Goal: Complete application form

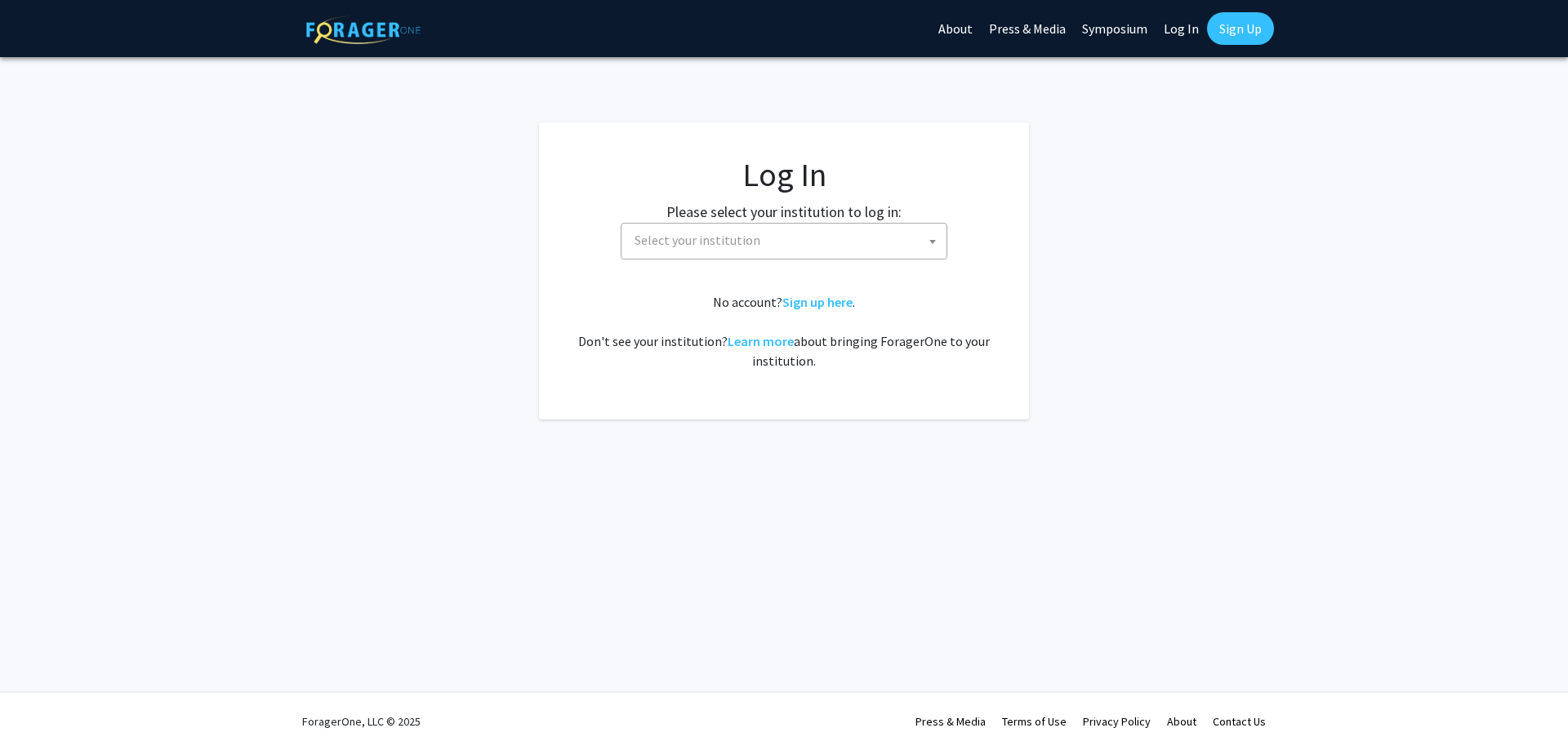
click at [747, 255] on span "Select your institution" at bounding box center [787, 240] width 318 height 34
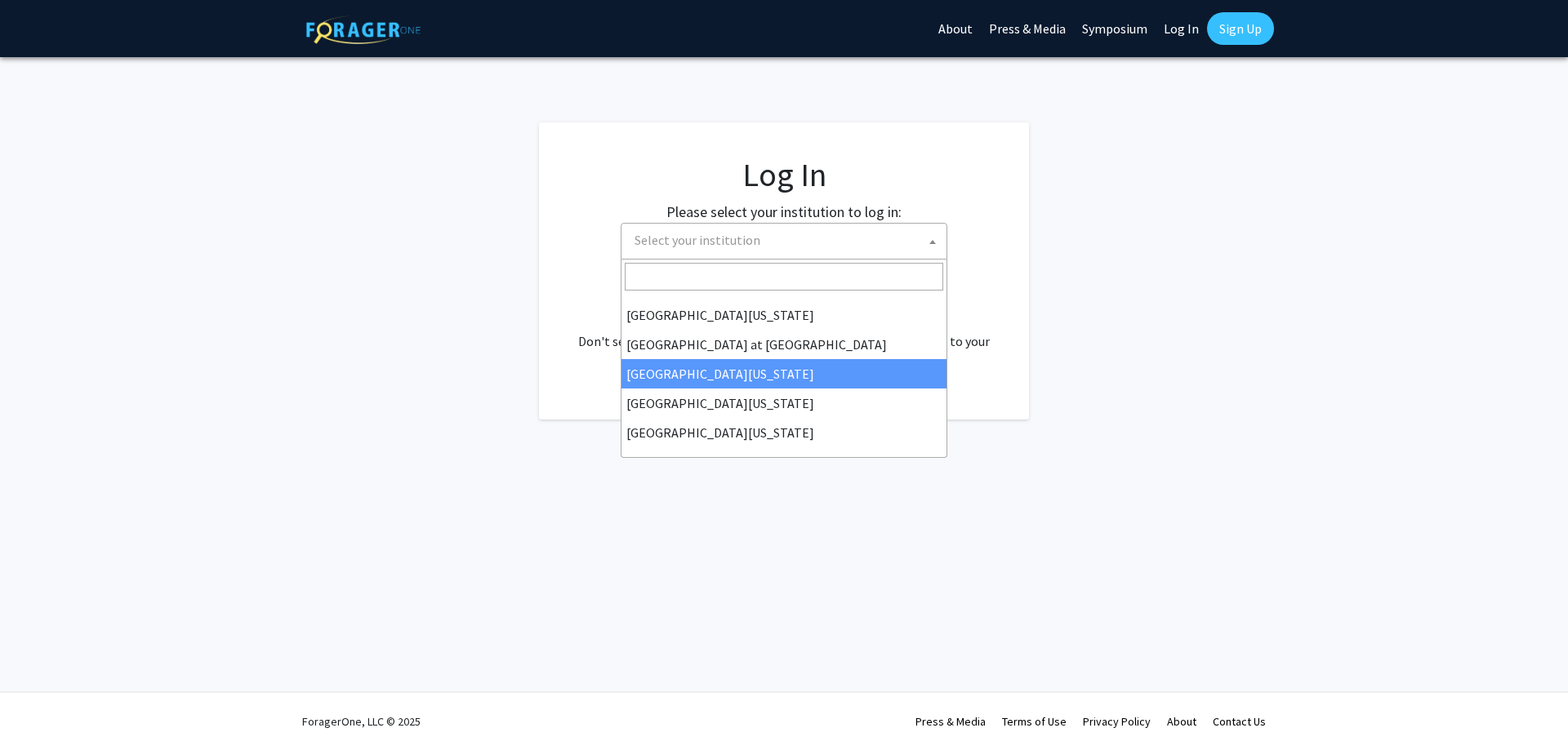
scroll to position [408, 0]
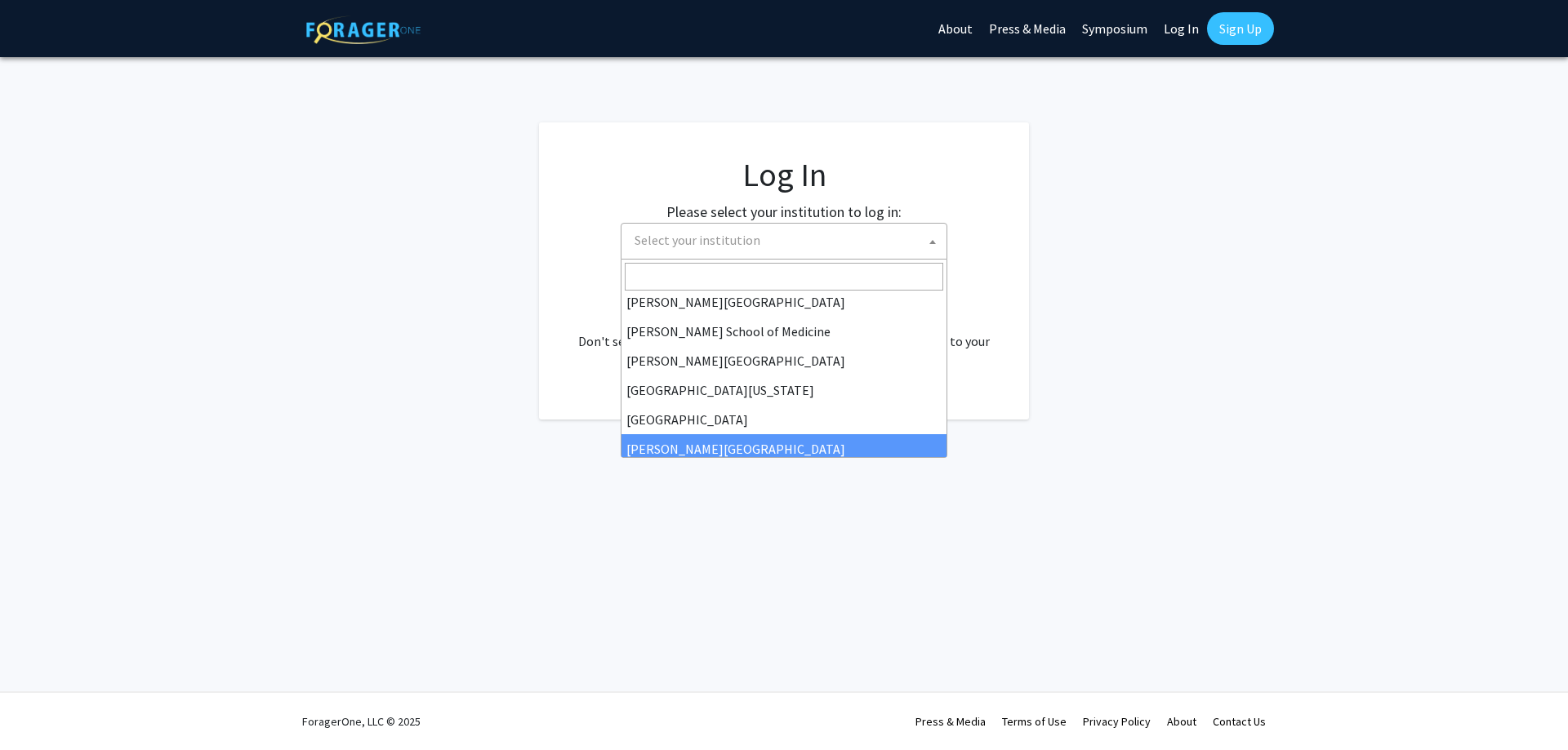
select select "24"
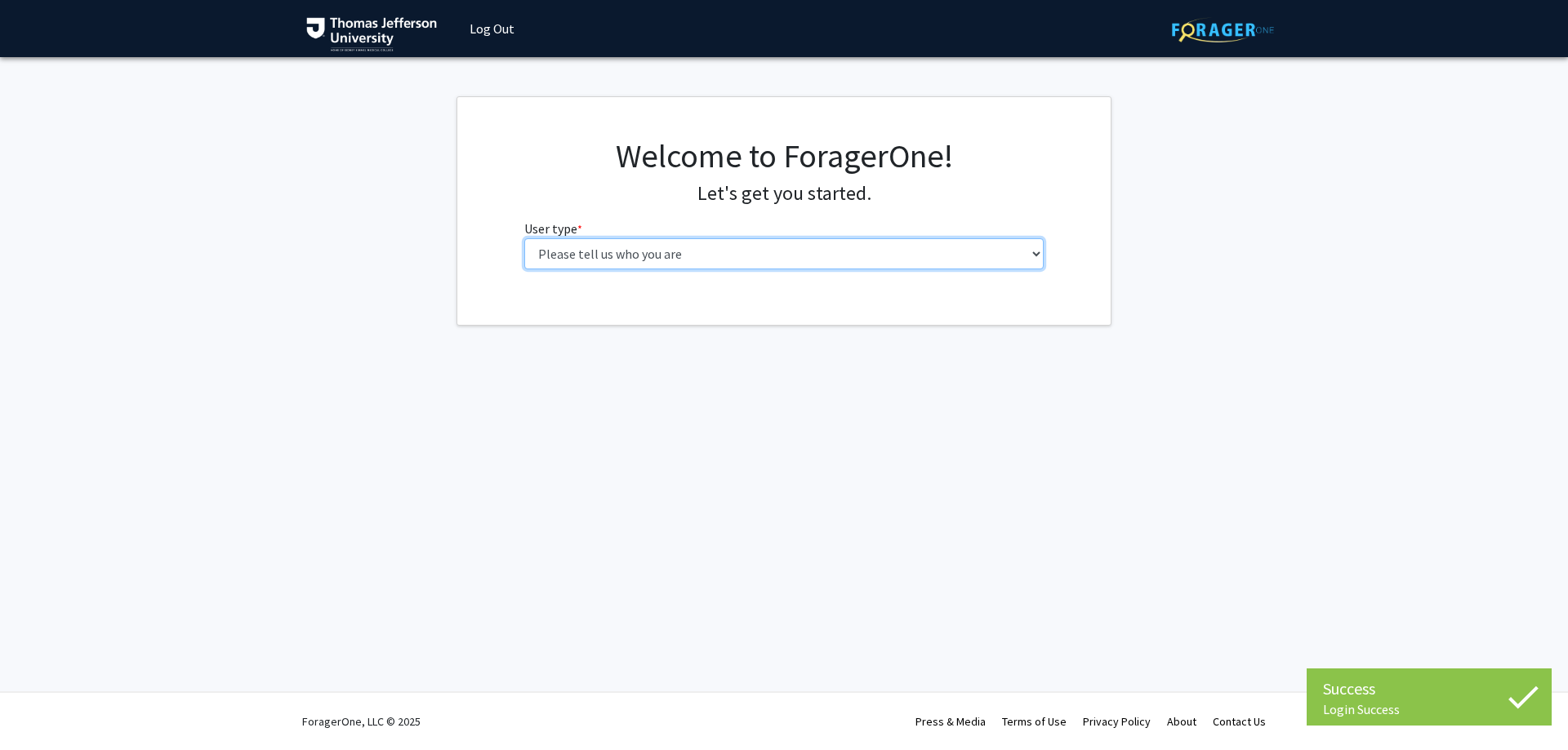
click at [812, 254] on select "Please tell us who you are Undergraduate Student Master's Student Doctoral Cand…" at bounding box center [784, 254] width 520 height 31
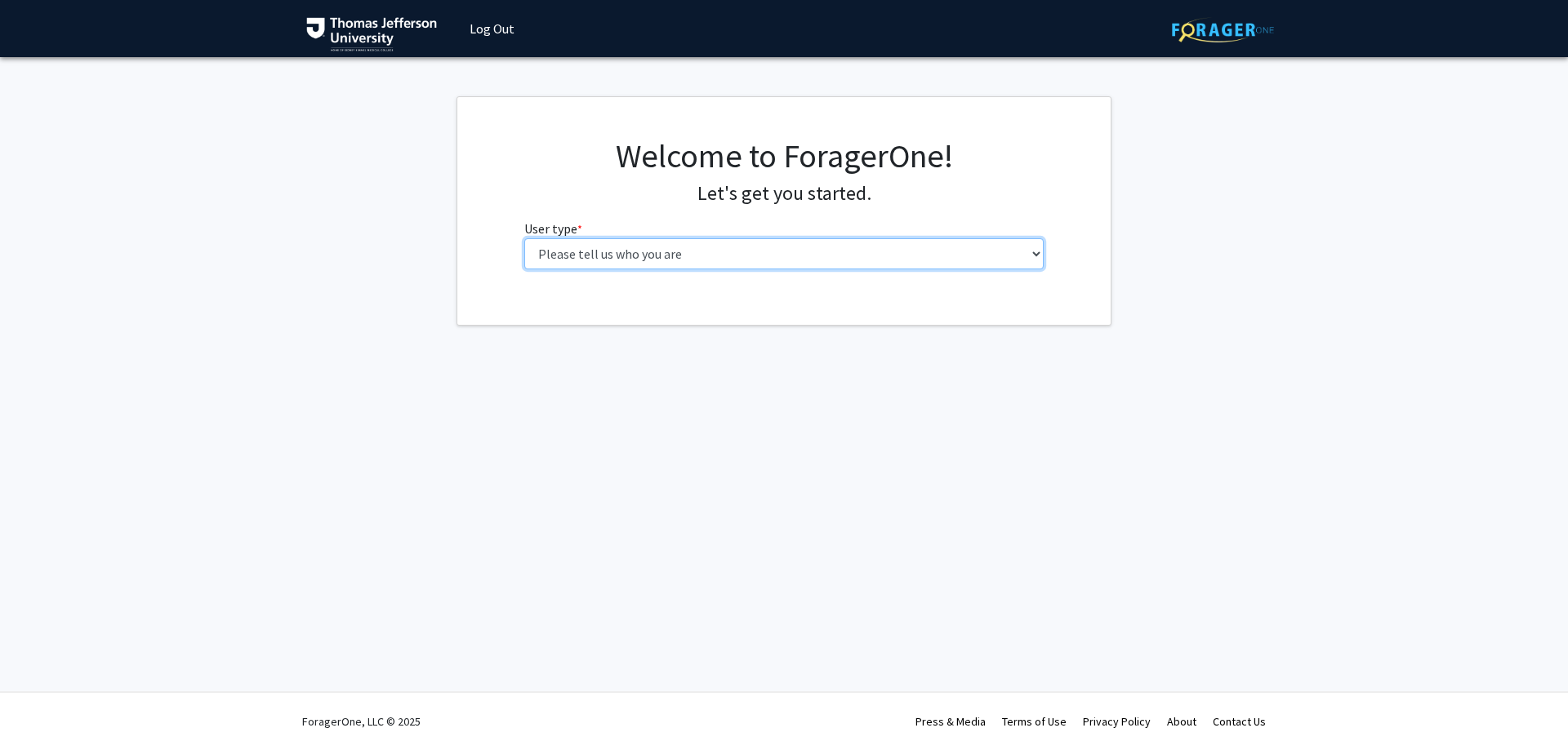
select select "6: adminAssistant"
click at [525, 238] on select "Please tell us who you are Undergraduate Student Master's Student Doctoral Cand…" at bounding box center [784, 254] width 520 height 31
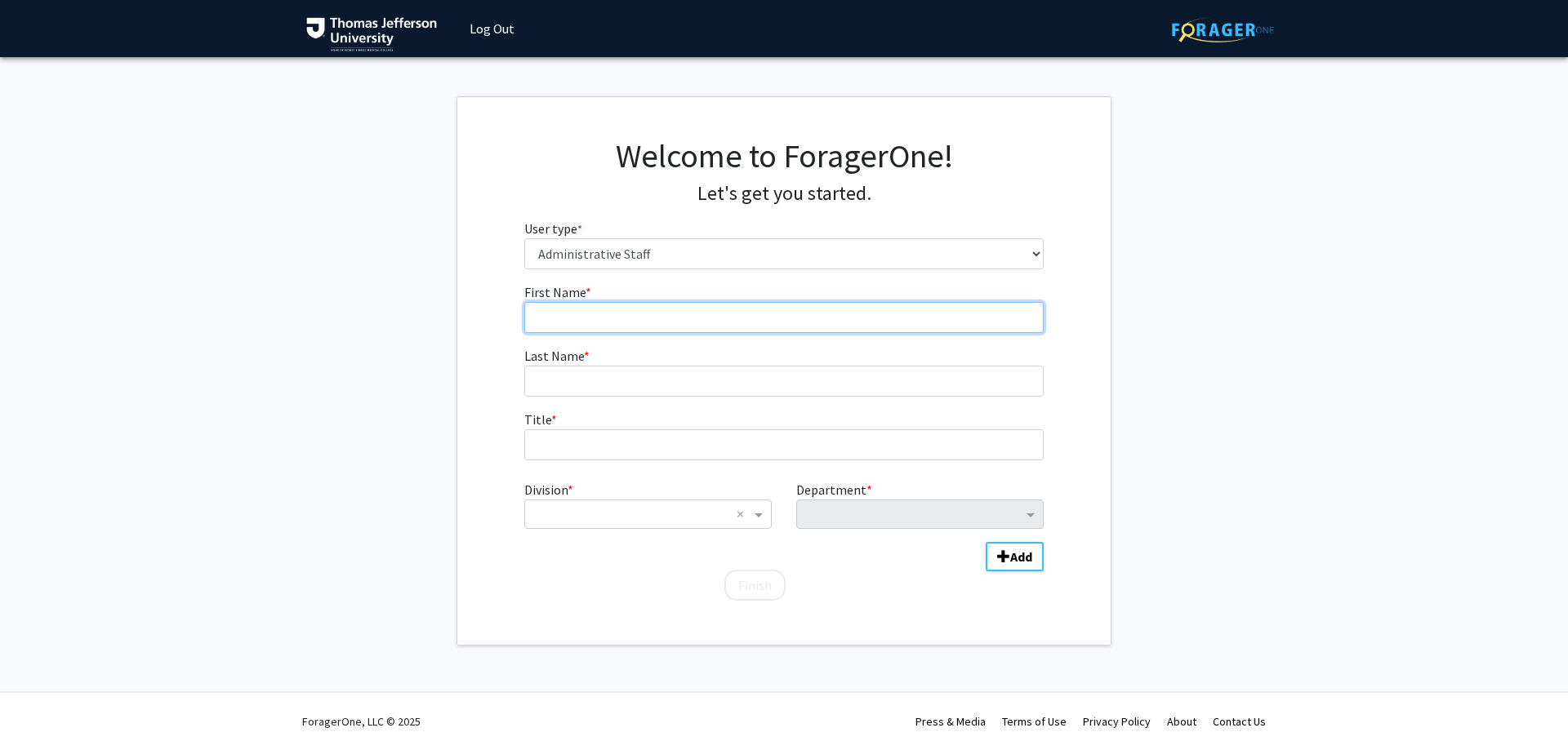
click at [801, 326] on input "First Name * required" at bounding box center [784, 317] width 520 height 31
type input "Tina"
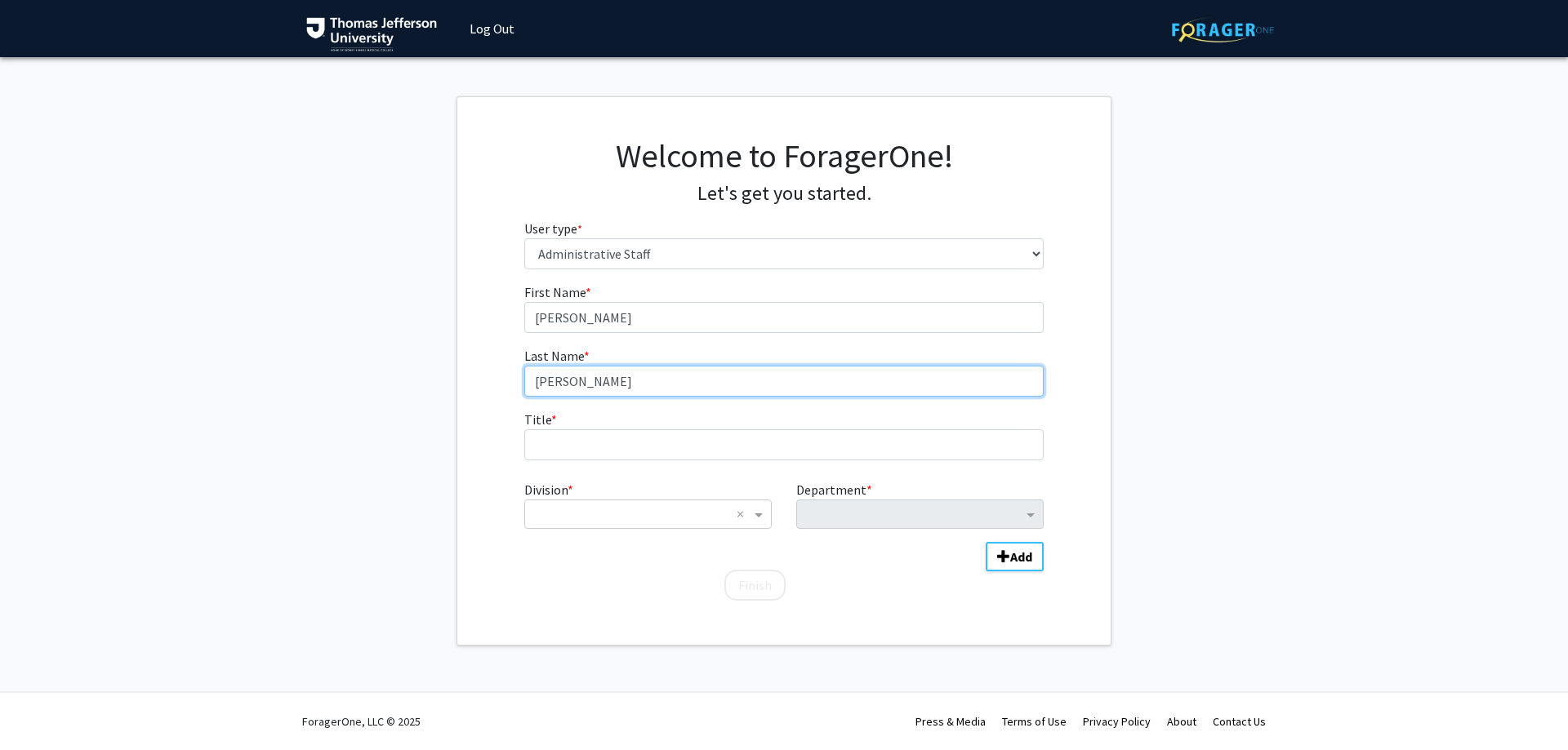
type input "Nichols"
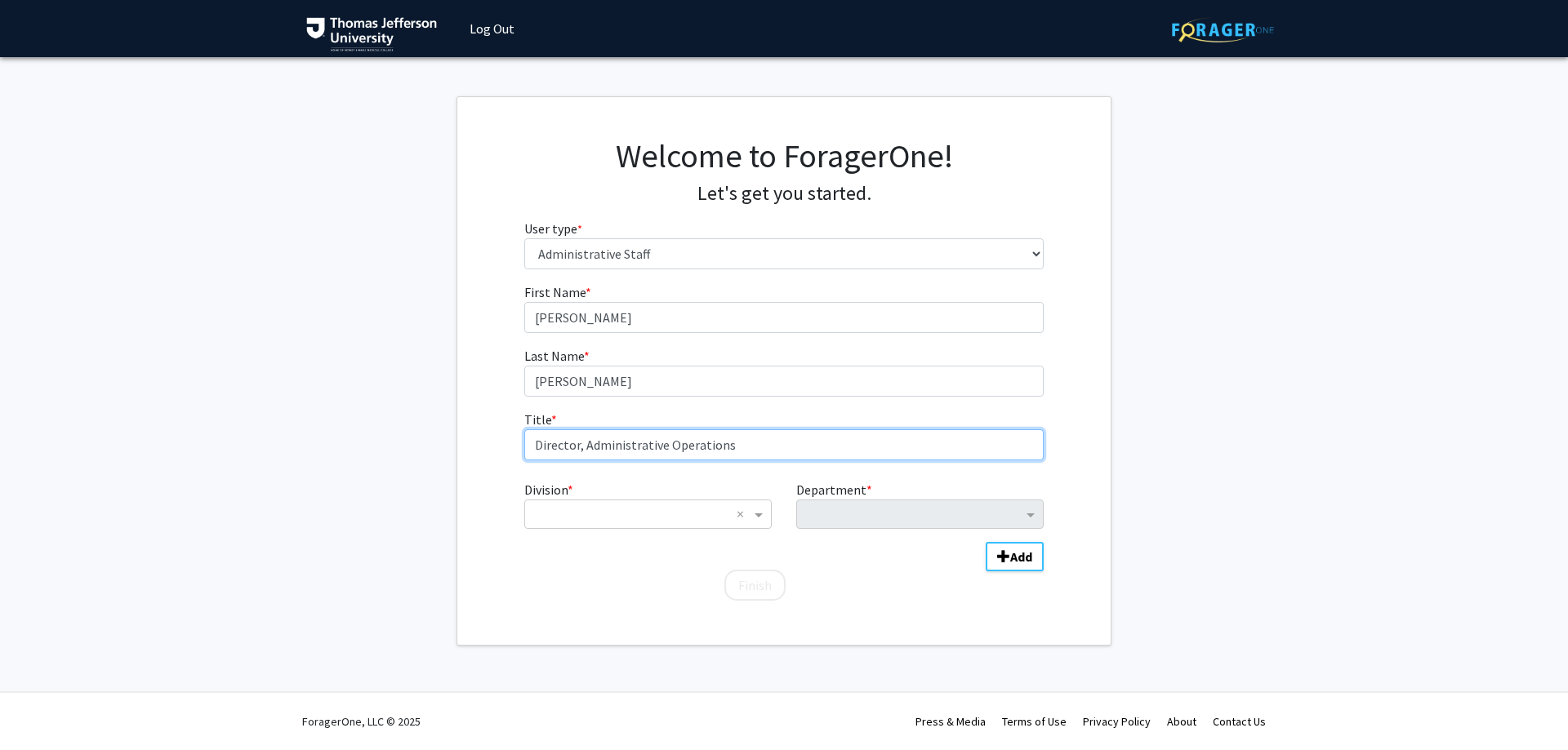
type input "Director, Administrative Operations"
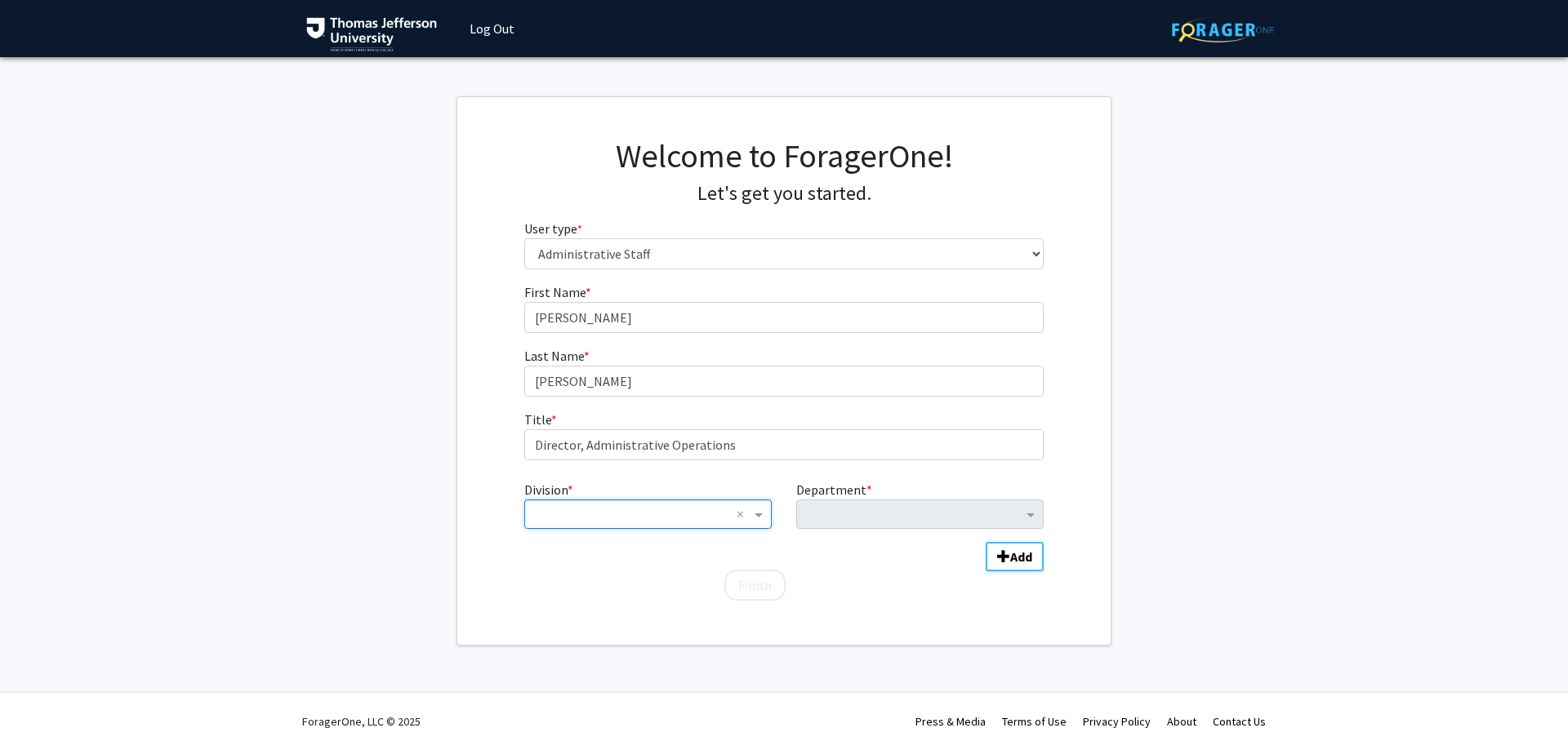
type input "s"
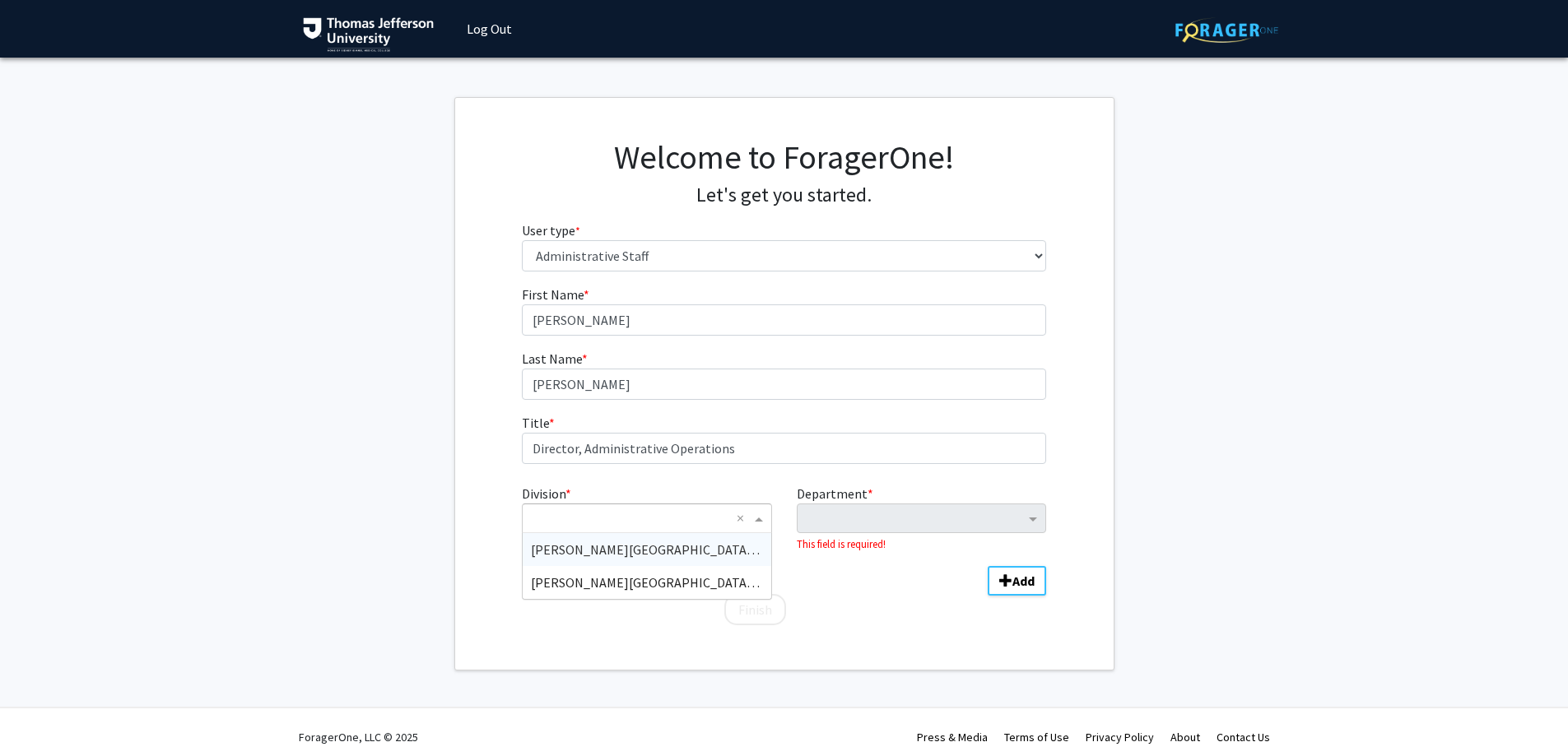
click at [959, 684] on div "Skip navigation Log Out Complete your profile × To continue, you need to make s…" at bounding box center [784, 382] width 1568 height 766
click at [663, 524] on input "Division" at bounding box center [629, 518] width 198 height 20
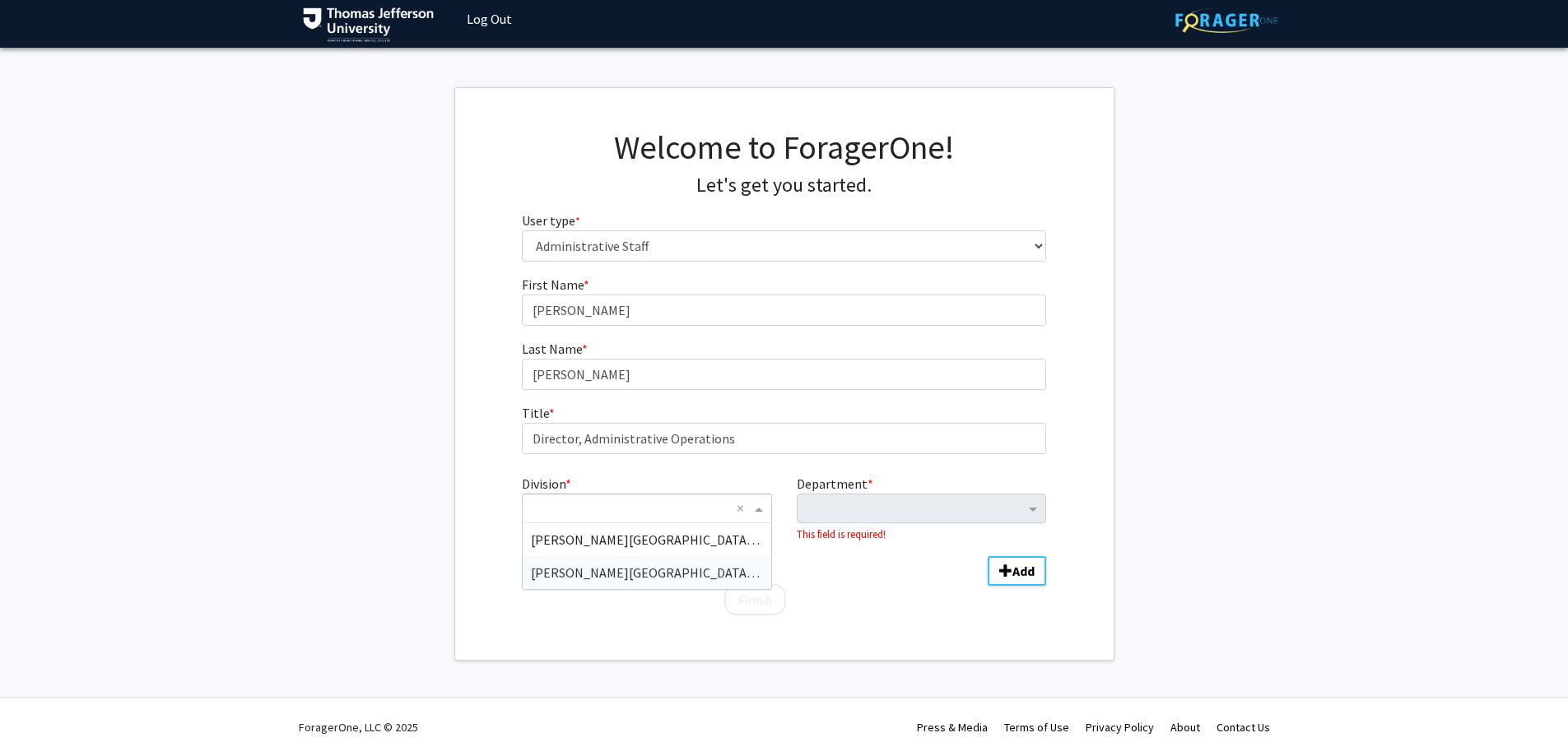
click at [670, 569] on span "Thomas Jefferson University (TJU)" at bounding box center [658, 573] width 254 height 17
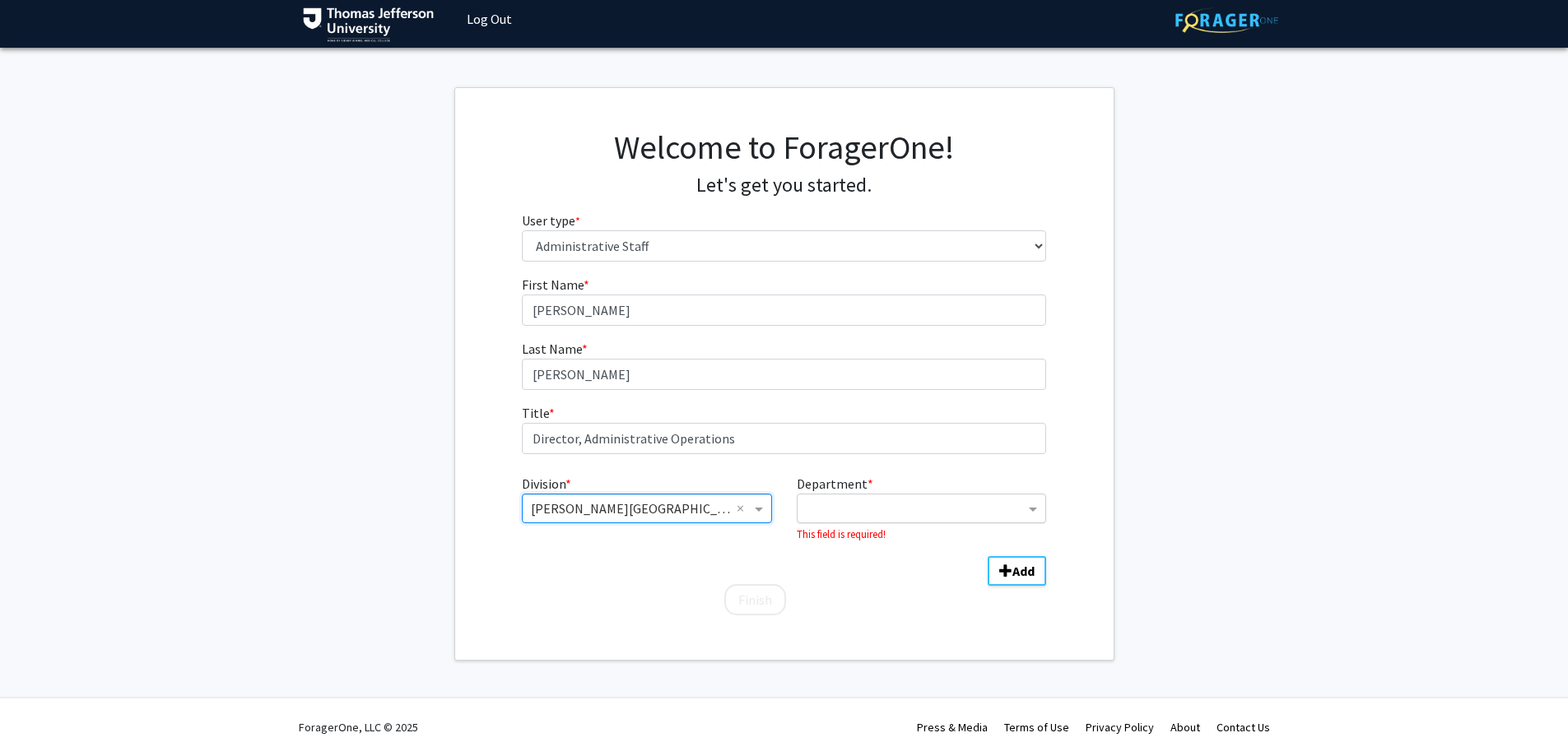
click at [853, 500] on input "Department" at bounding box center [915, 509] width 219 height 20
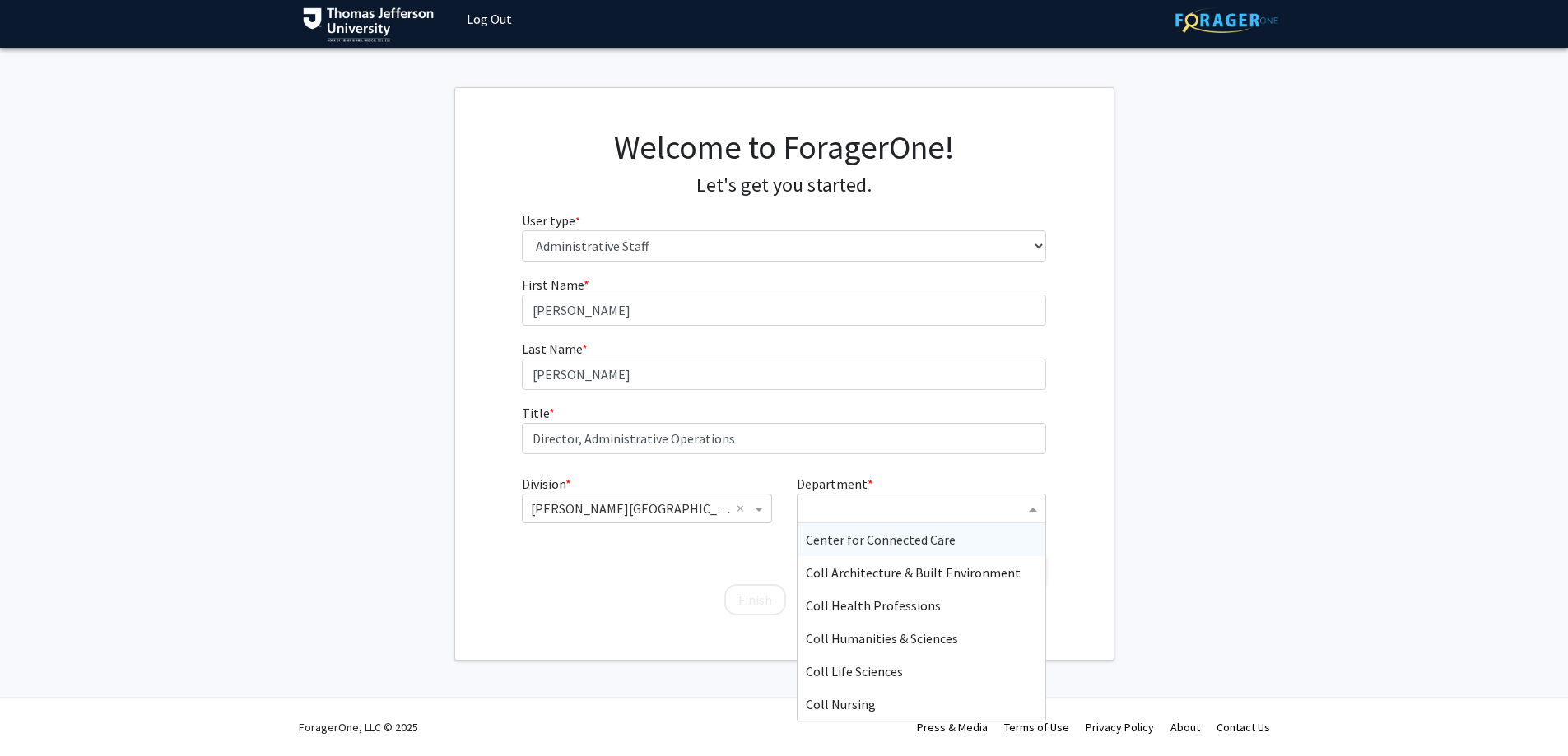
type input "s"
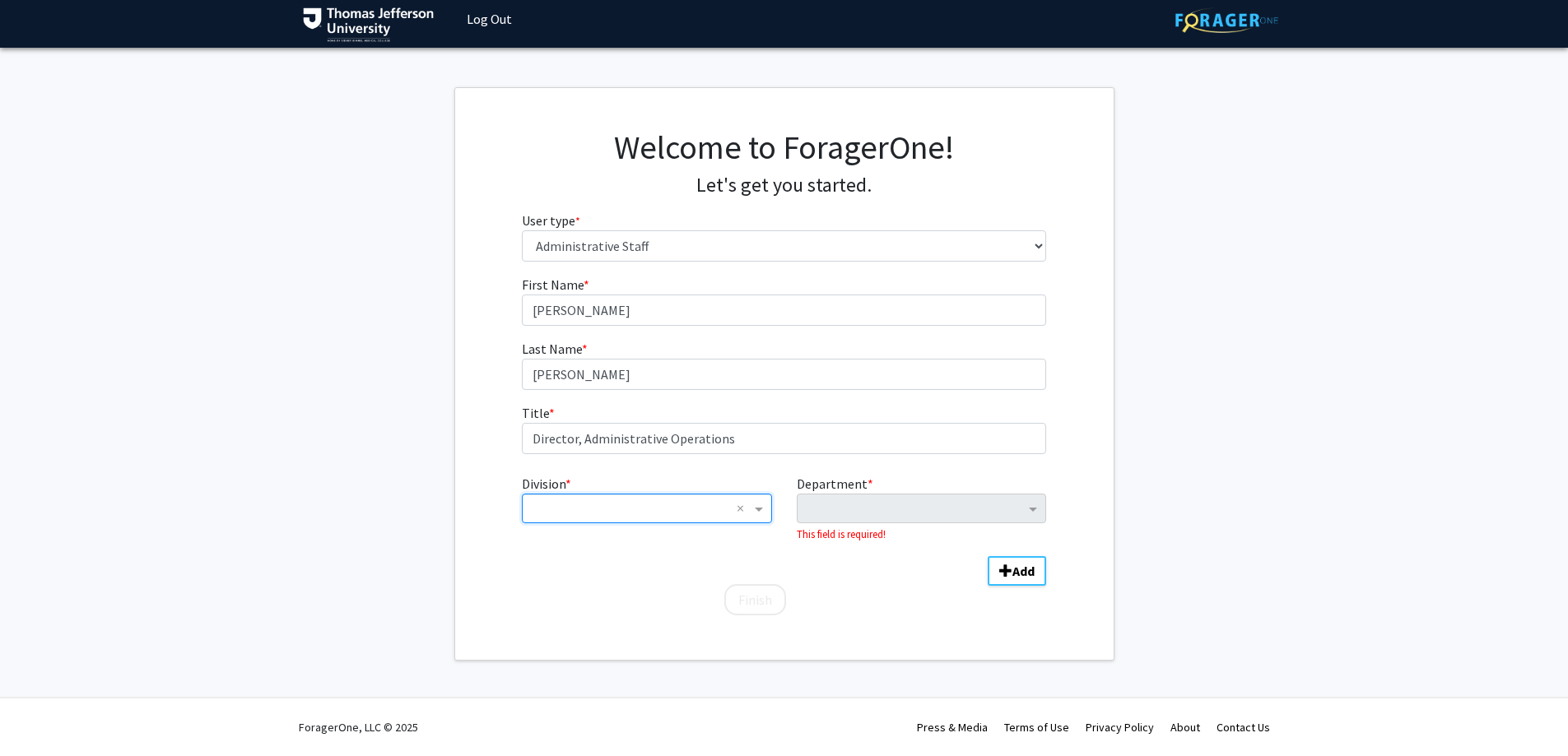
click at [720, 502] on input "Division" at bounding box center [629, 508] width 198 height 20
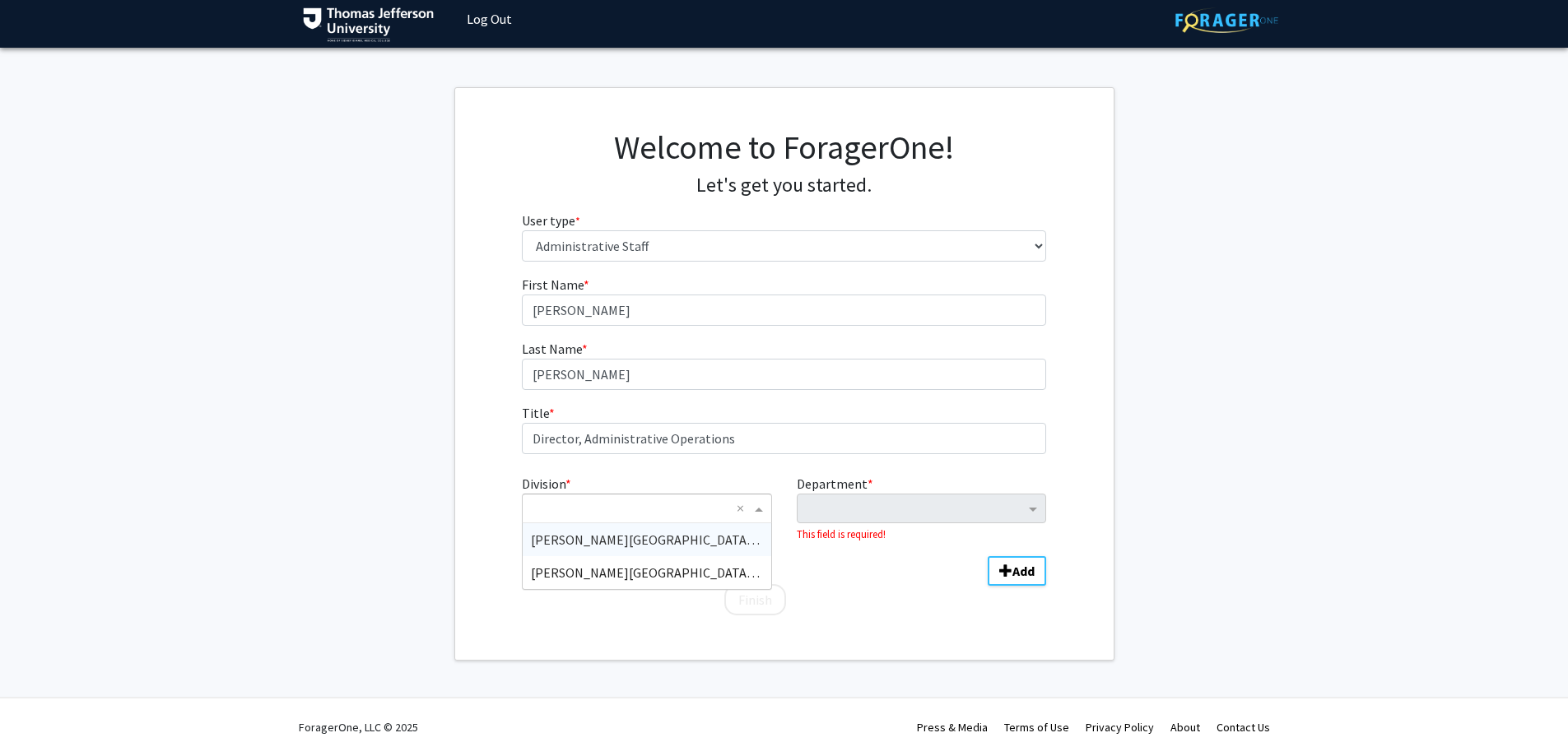
click at [715, 538] on span "Sidney Kimmel Medical College (SKMC)" at bounding box center [663, 539] width 264 height 17
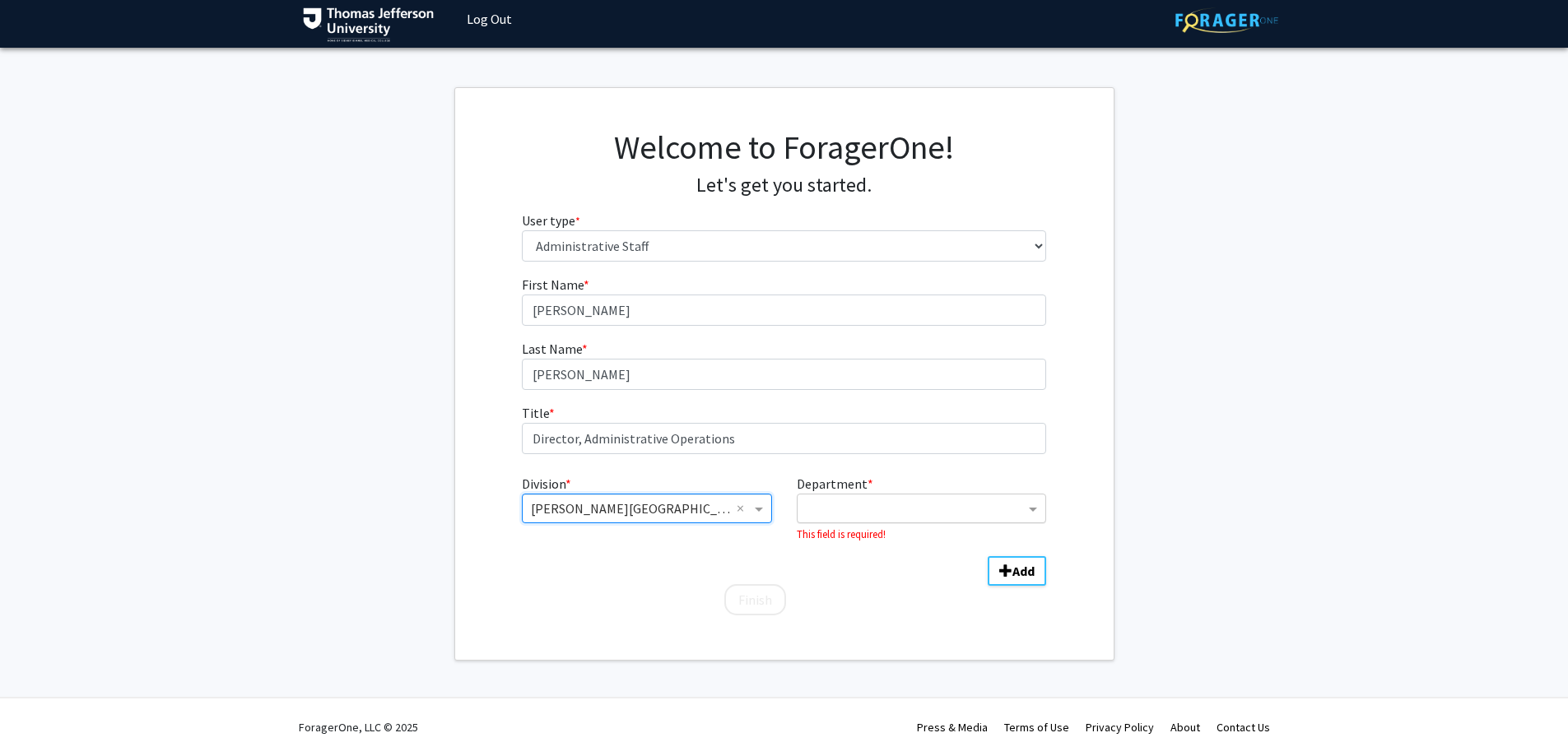
click at [916, 512] on input "Department" at bounding box center [915, 509] width 219 height 20
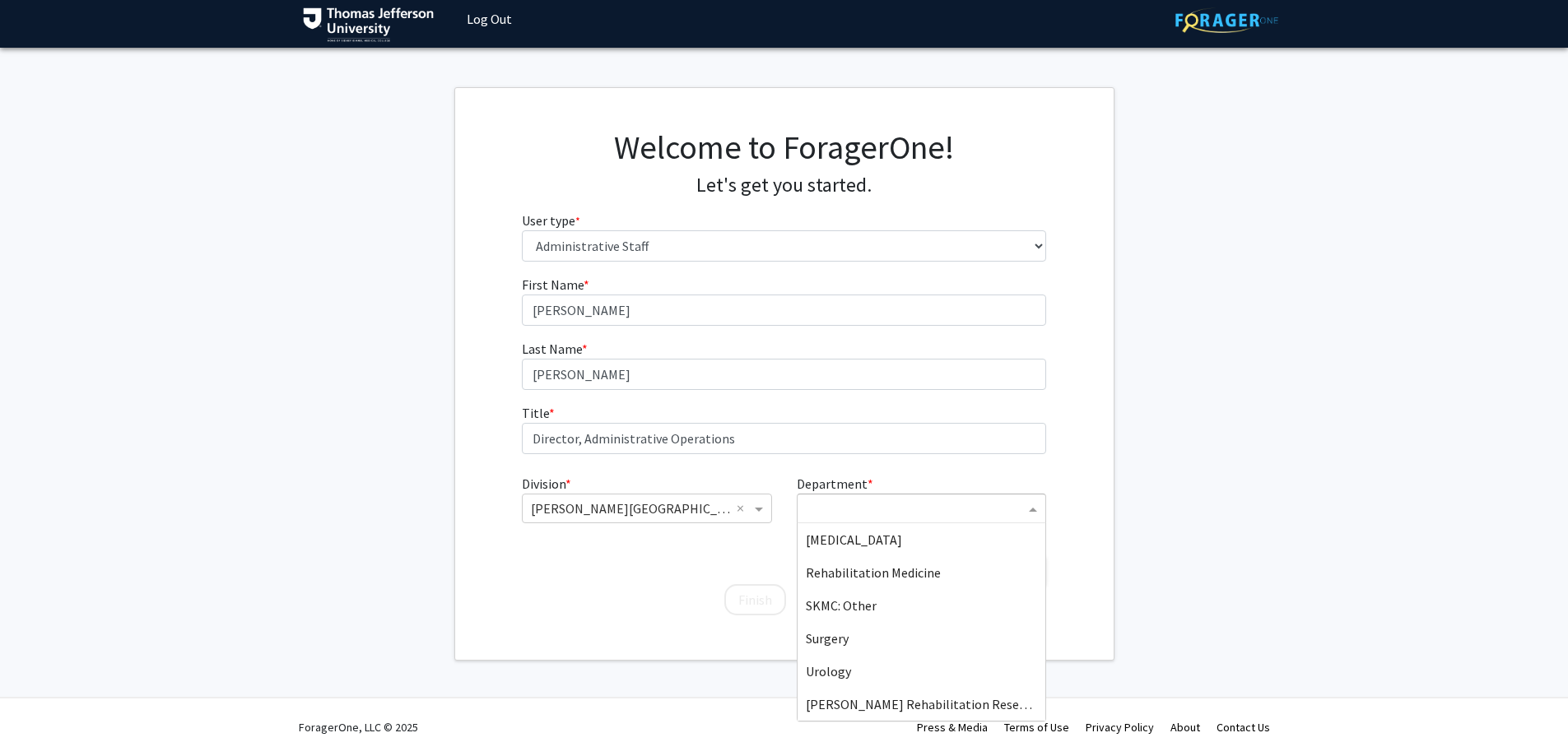
scroll to position [905, 0]
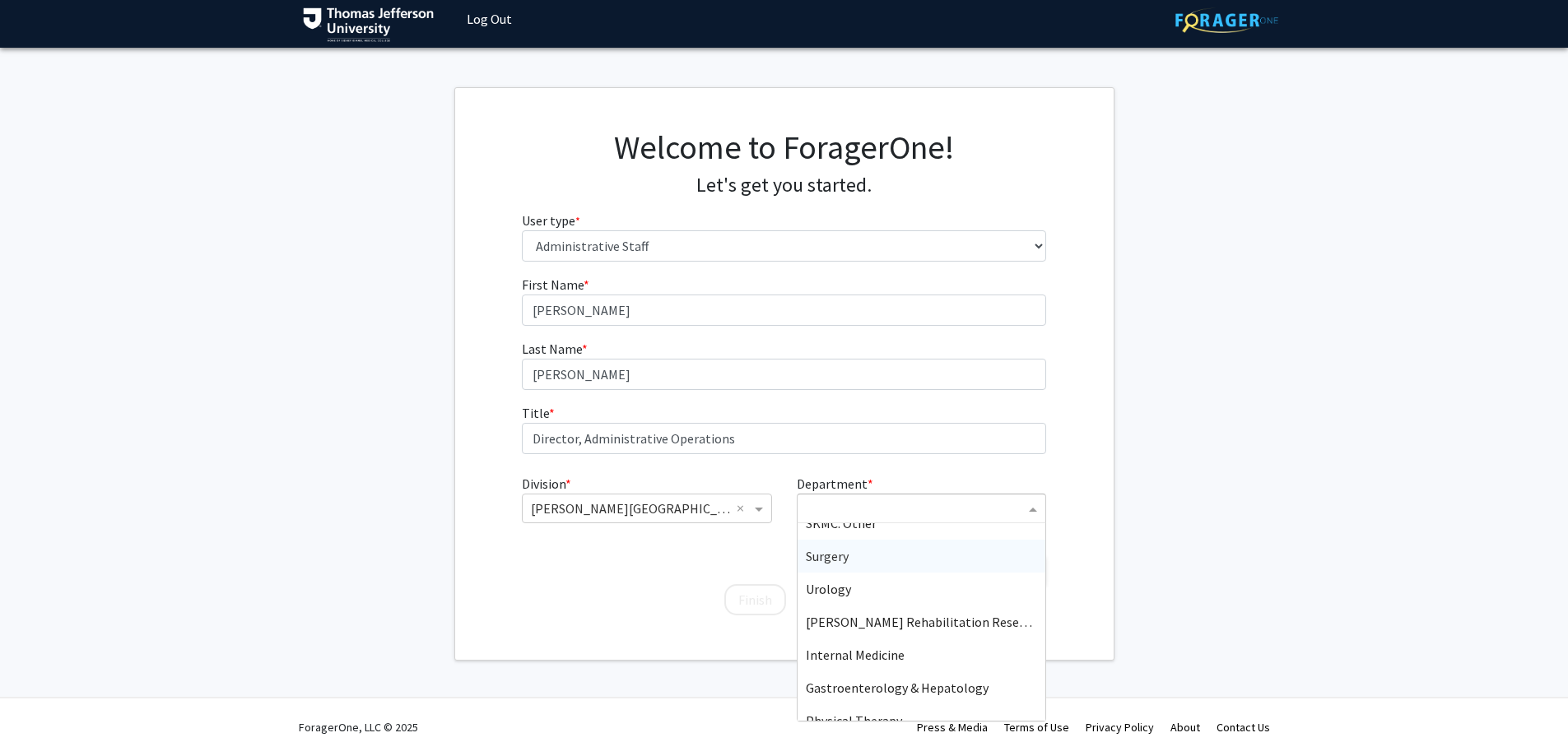
click at [918, 565] on div "Surgery" at bounding box center [921, 556] width 248 height 33
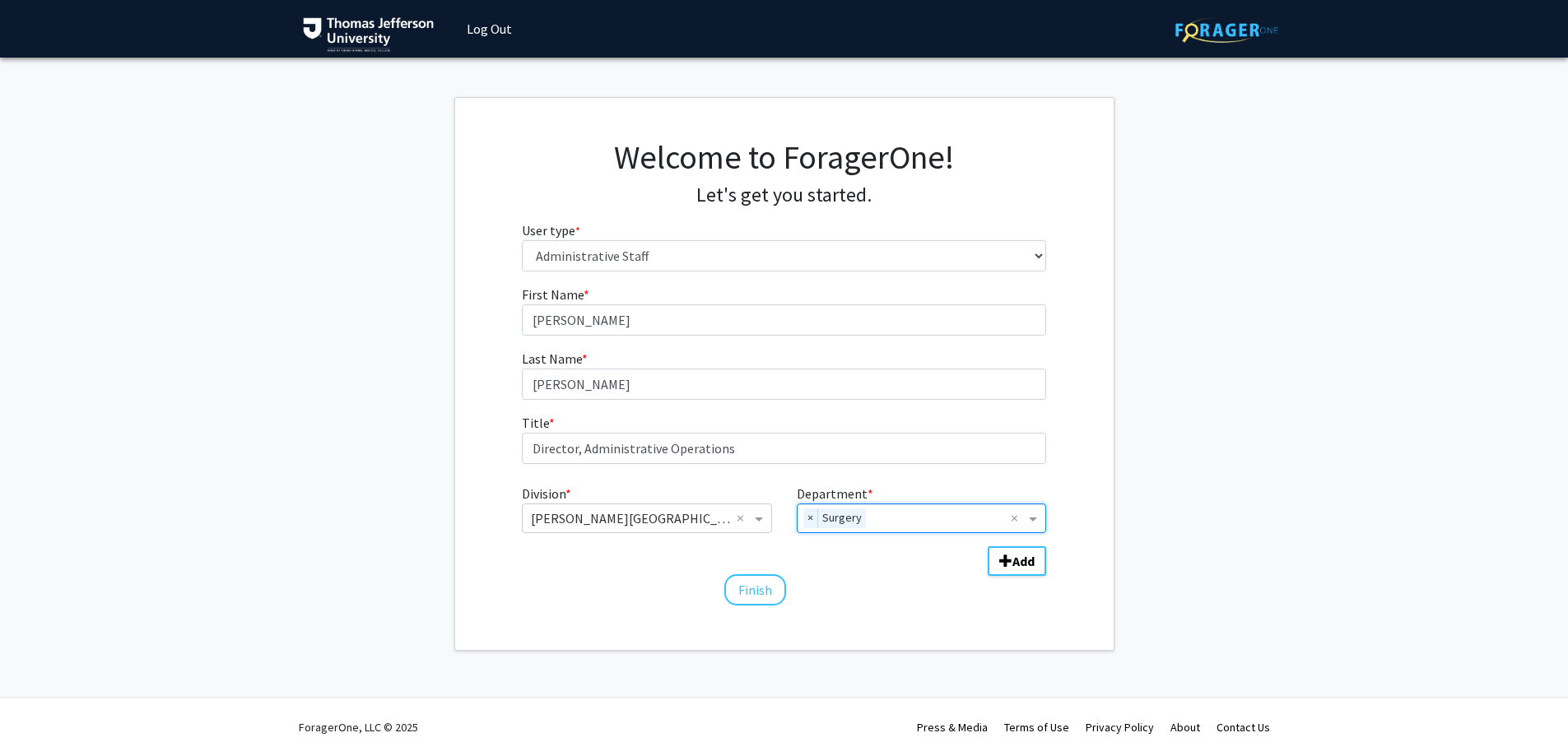
scroll to position [0, 0]
click at [764, 597] on button "Finish" at bounding box center [760, 590] width 61 height 31
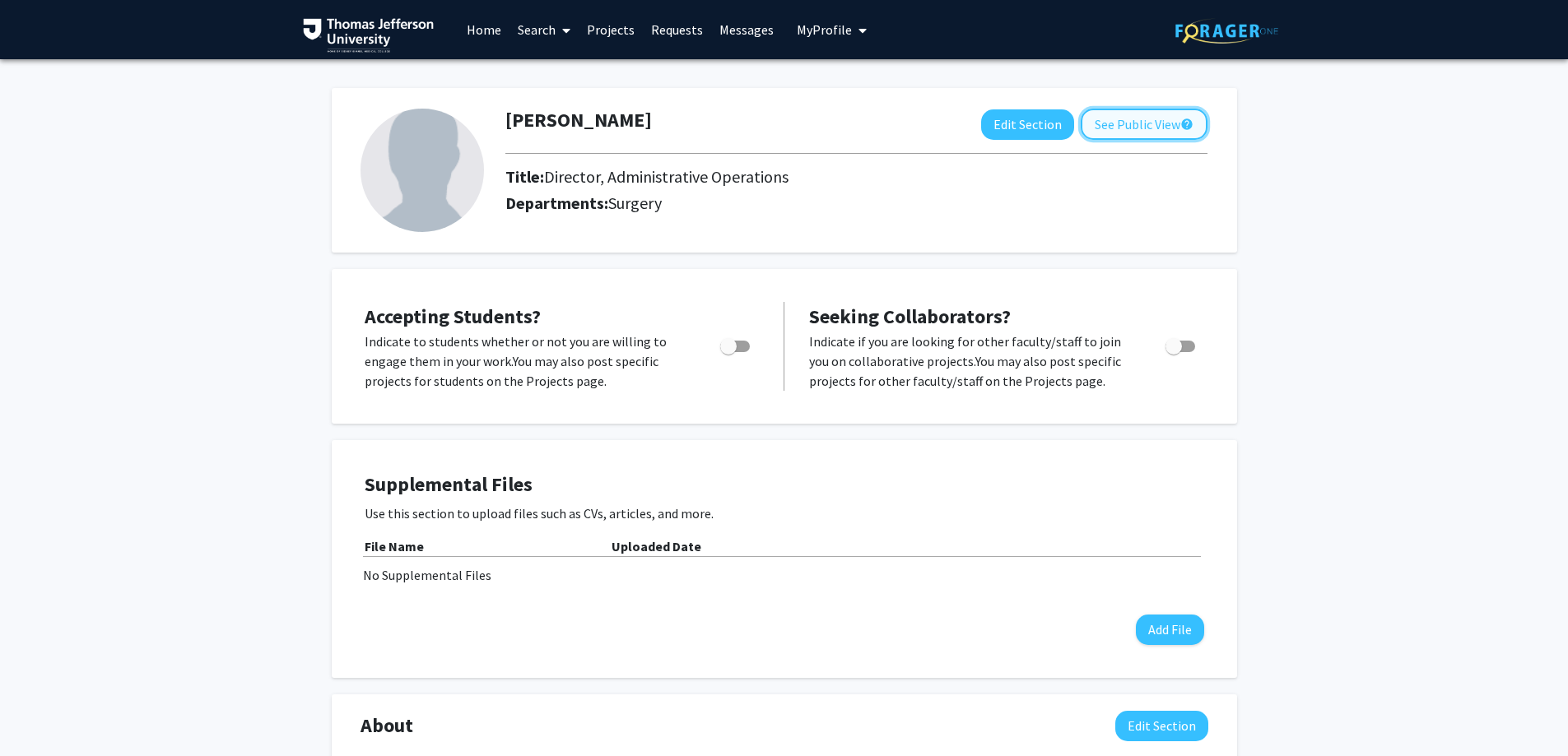
click at [1144, 130] on button "See Public View help" at bounding box center [1145, 124] width 127 height 31
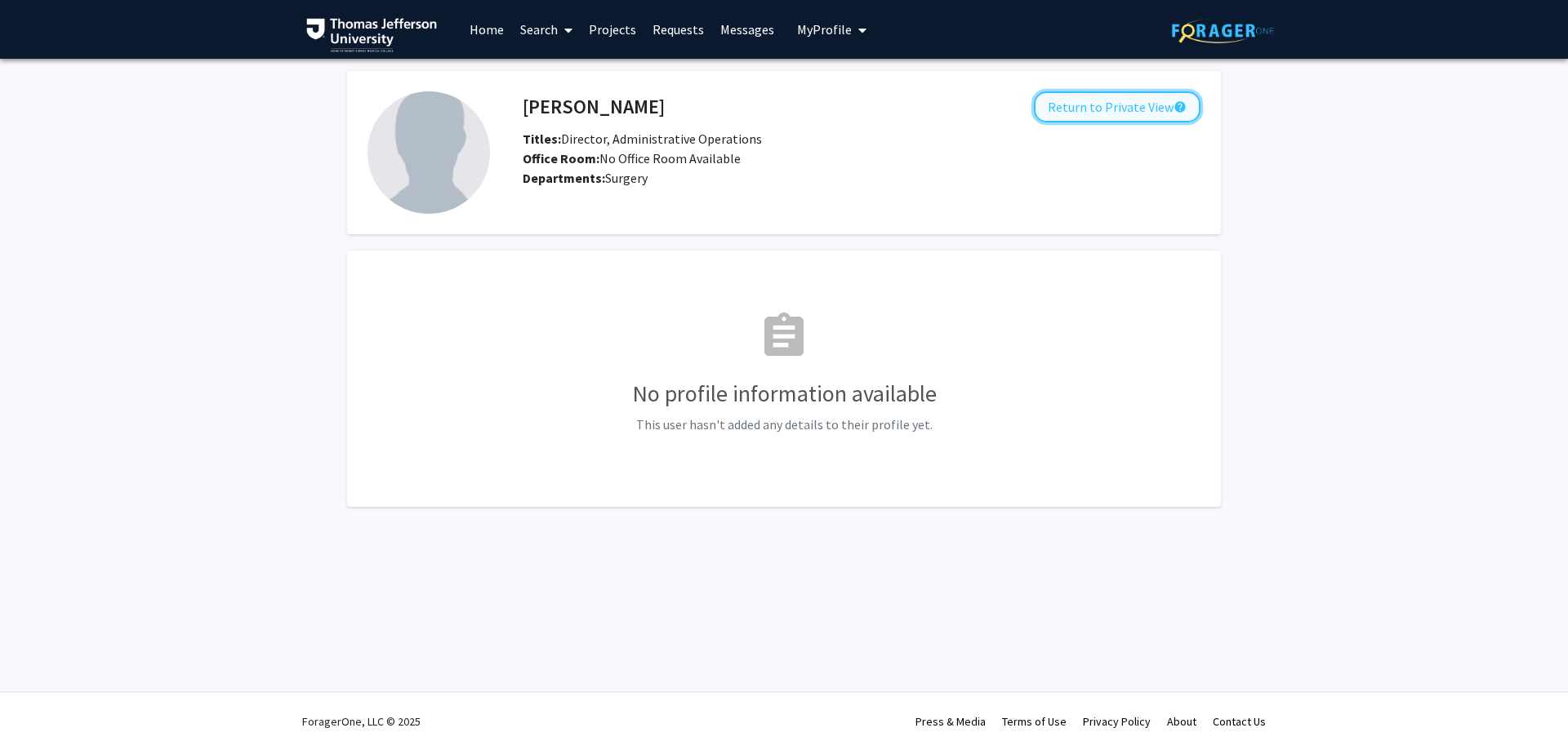
click at [1135, 106] on button "Return to Private View help" at bounding box center [1117, 106] width 166 height 31
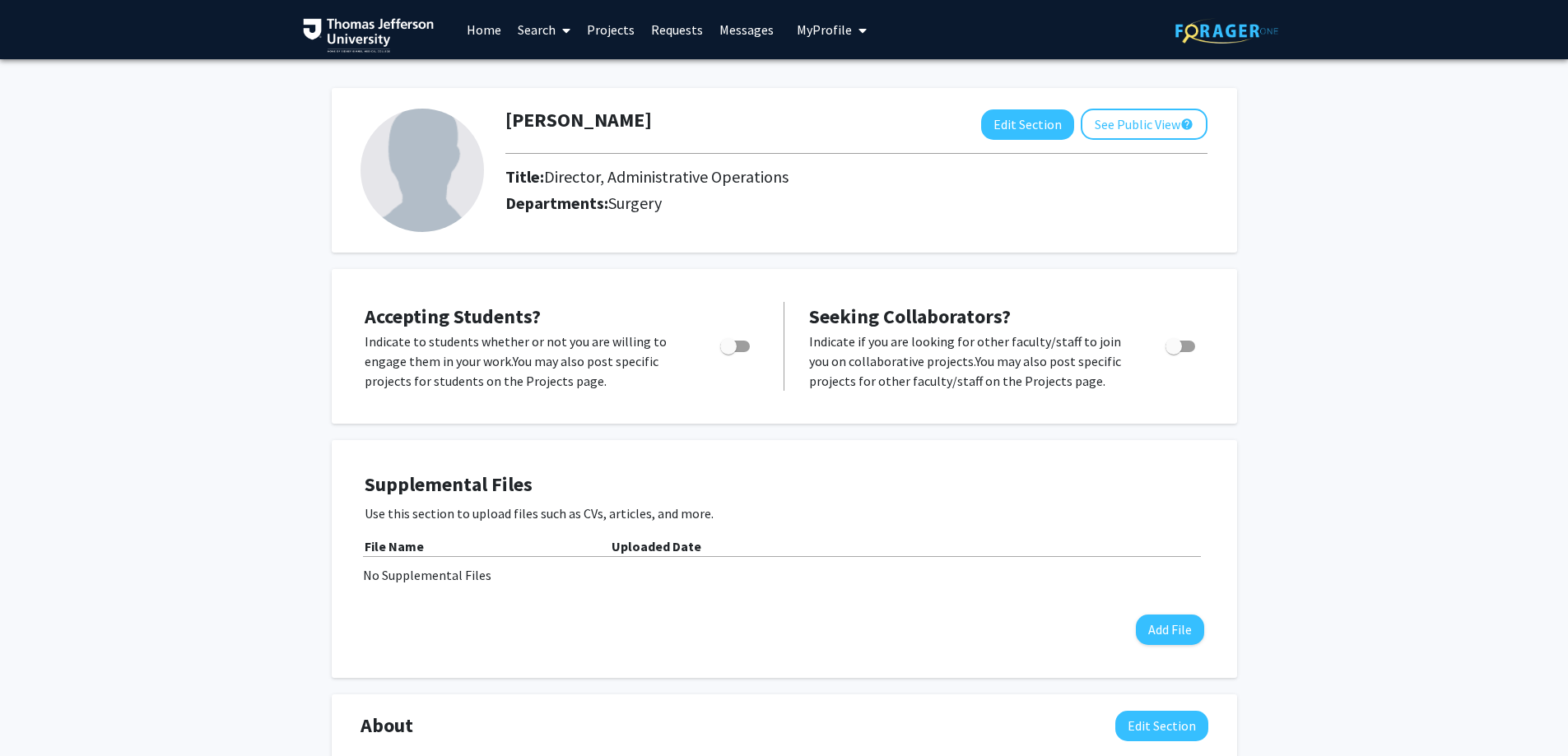
click at [621, 36] on link "Projects" at bounding box center [611, 29] width 64 height 58
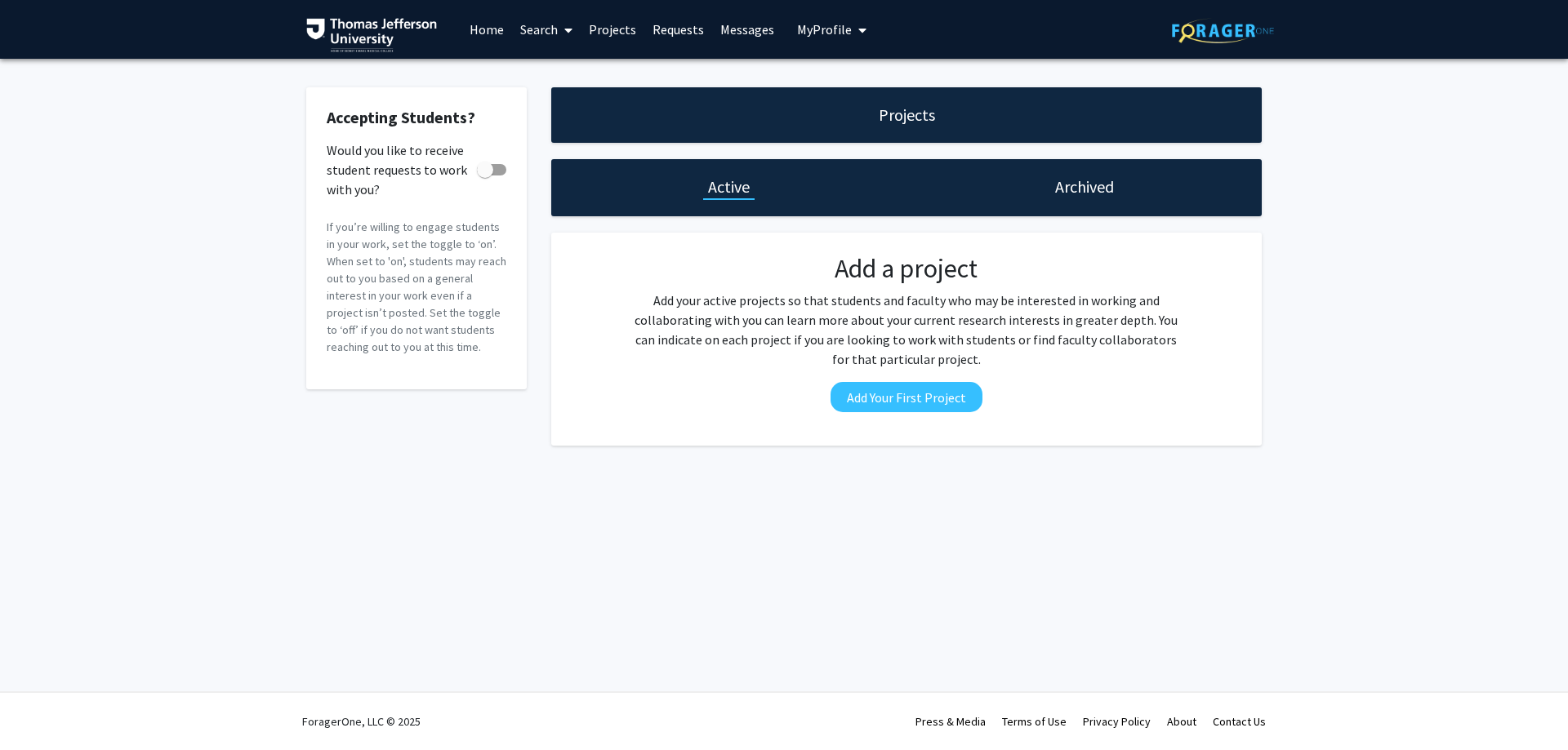
click at [660, 37] on link "Requests" at bounding box center [678, 29] width 68 height 57
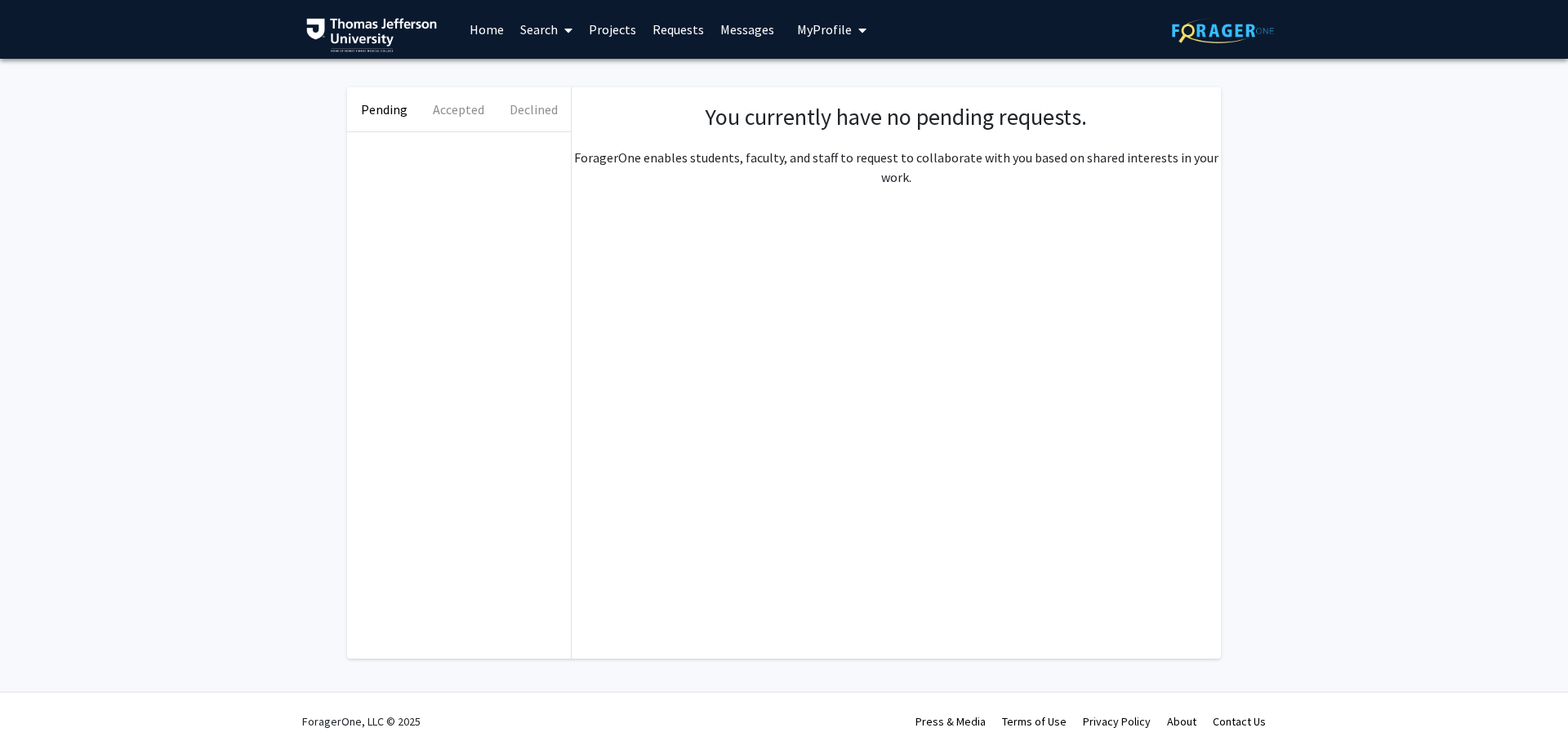
click at [727, 34] on link "Messages" at bounding box center [747, 29] width 71 height 57
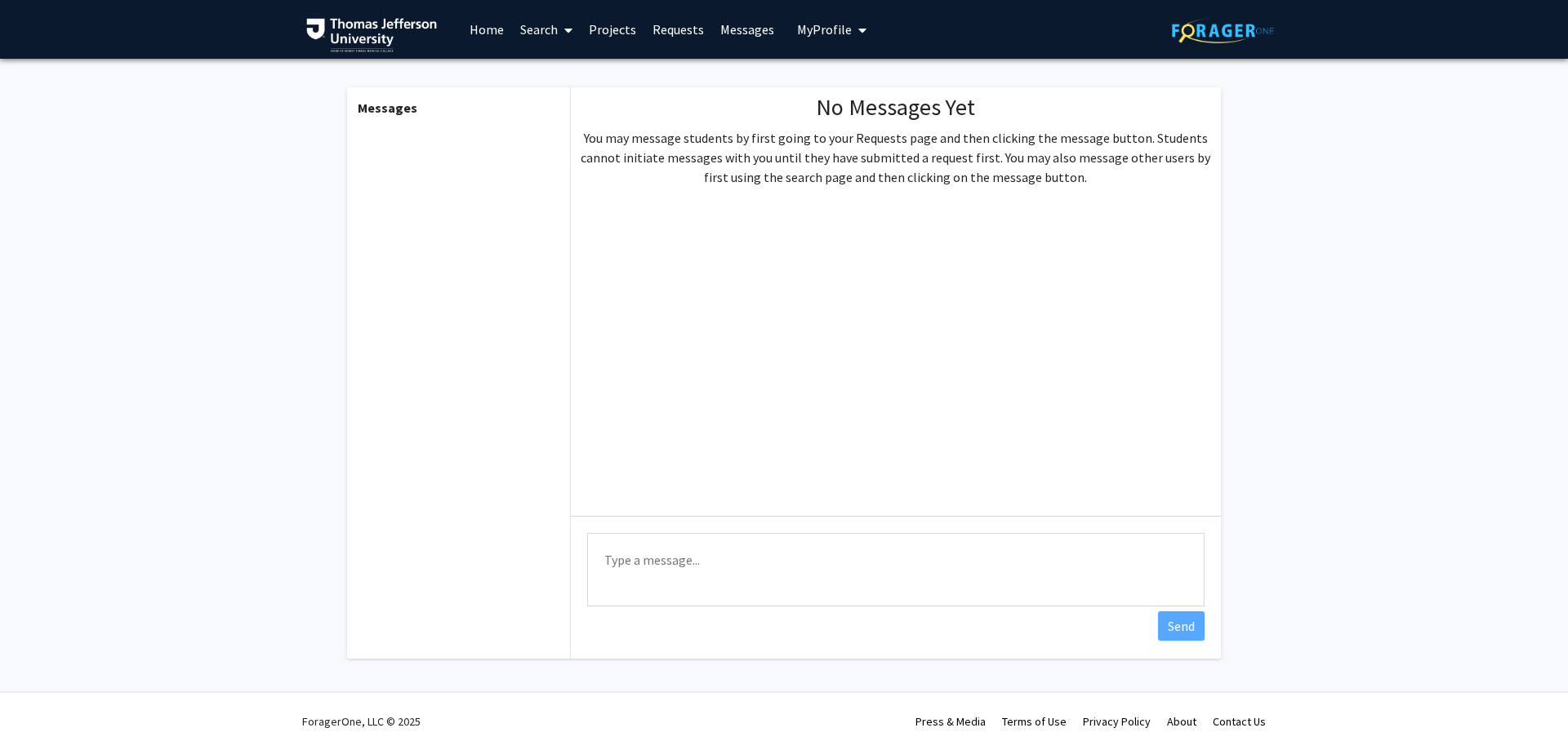
click at [528, 28] on link "Search" at bounding box center [546, 29] width 69 height 57
click at [564, 78] on span "Faculty/Staff" at bounding box center [572, 75] width 120 height 33
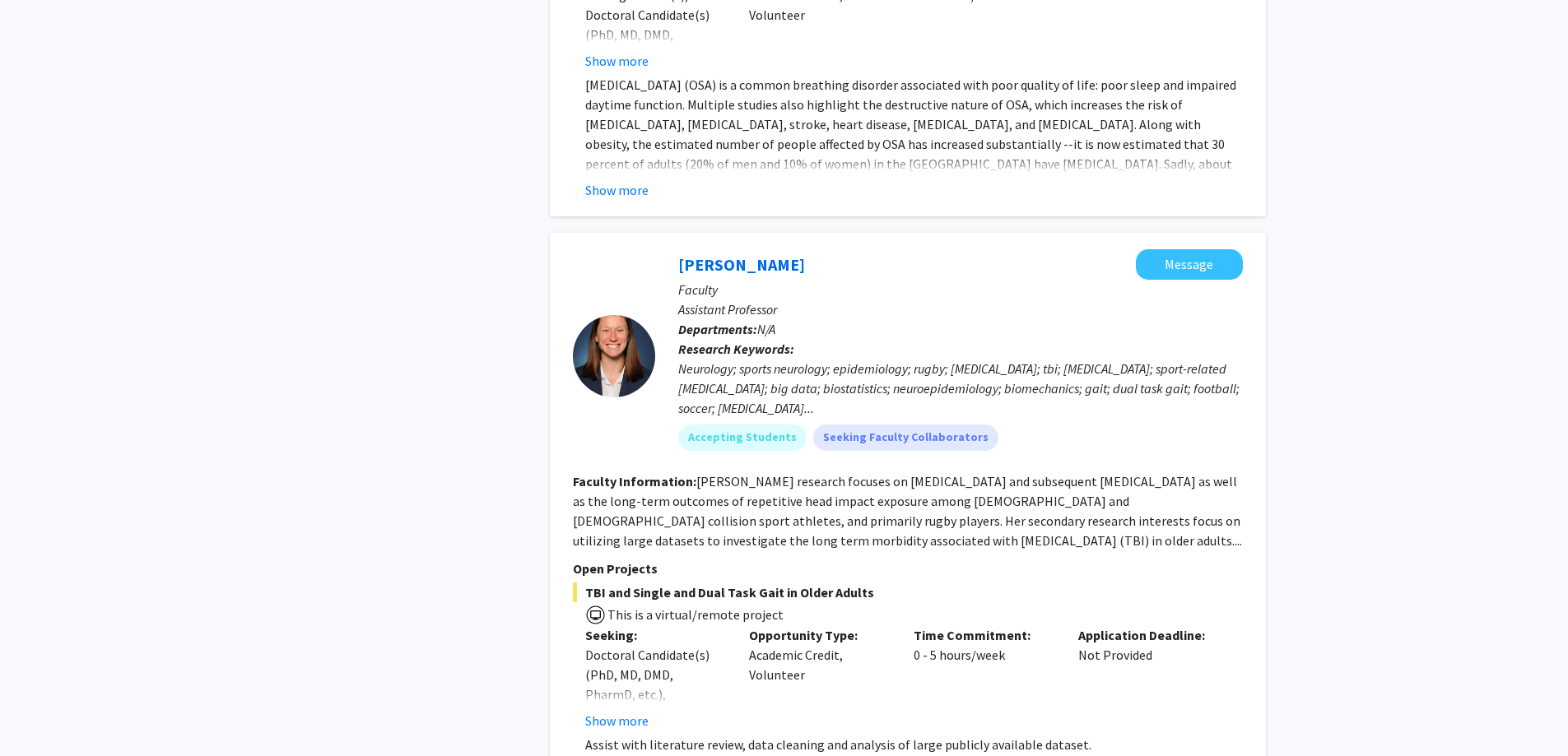
scroll to position [8229, 0]
